Goal: Information Seeking & Learning: Learn about a topic

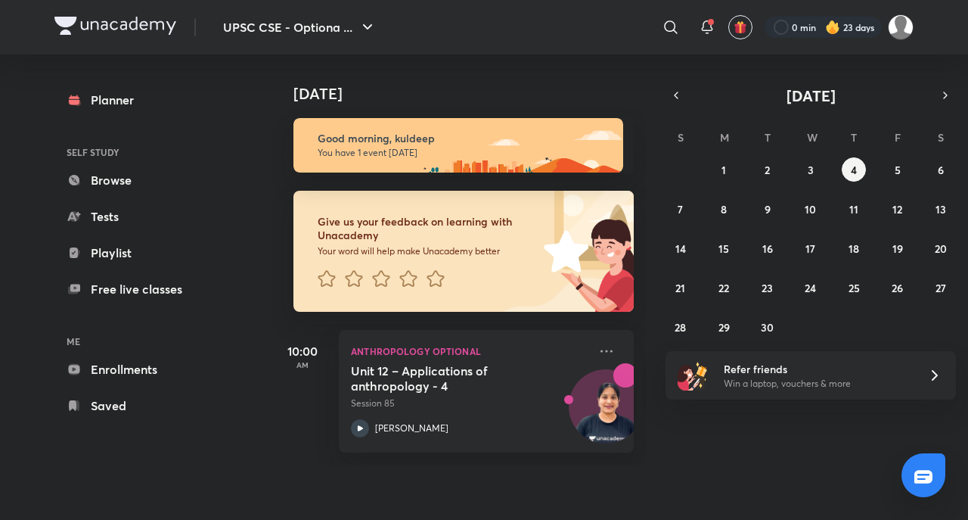
click at [598, 346] on icon at bounding box center [607, 351] width 18 height 18
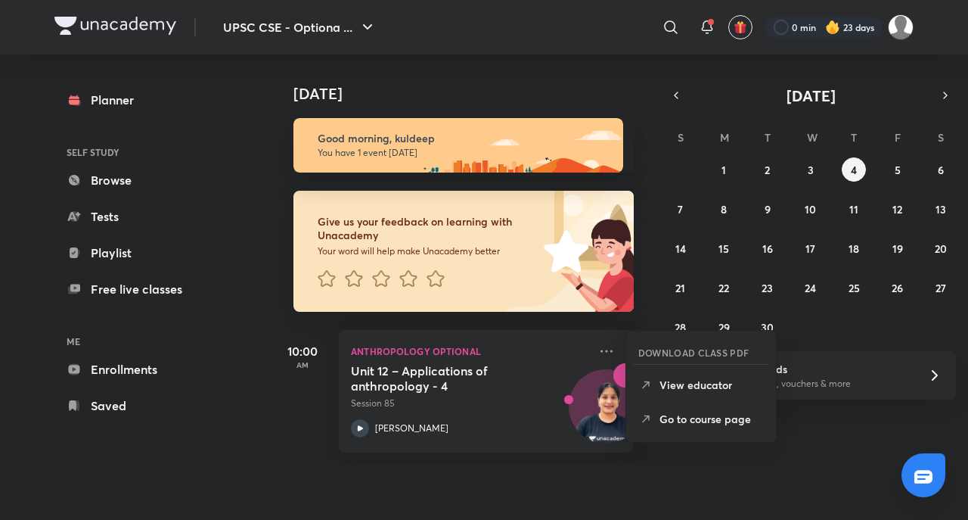
click at [699, 422] on p "Go to course page" at bounding box center [712, 419] width 104 height 16
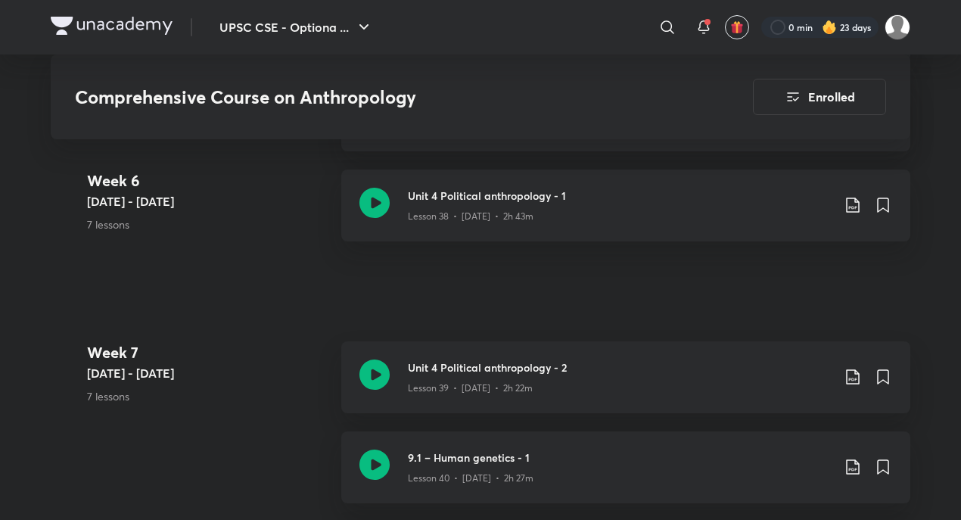
scroll to position [4522, 0]
click at [620, 219] on div "Unit 4 Political anthropology - 1 Lesson 38 • [DATE] • 2h 43m" at bounding box center [625, 204] width 569 height 72
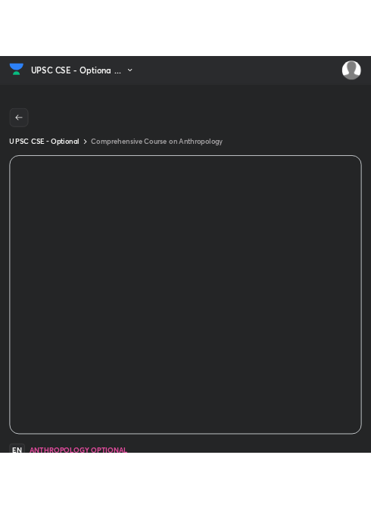
scroll to position [6, 0]
